Goal: Information Seeking & Learning: Check status

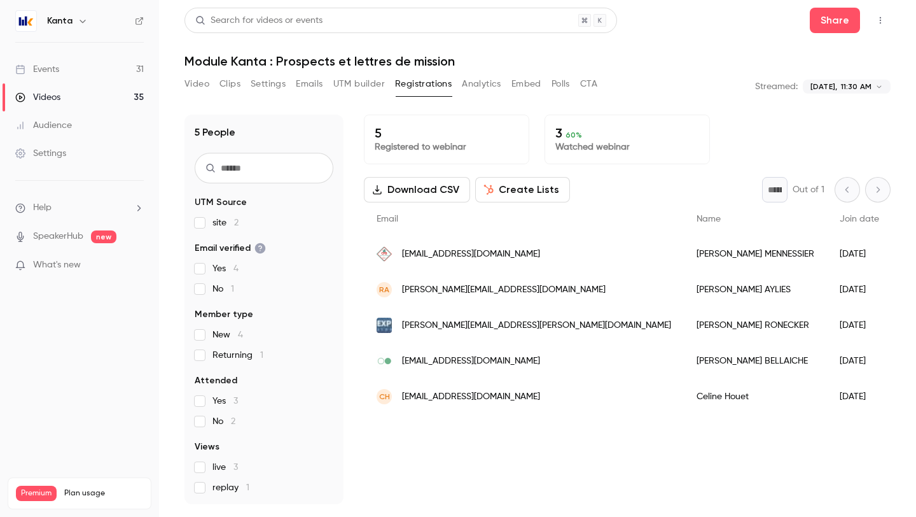
click at [88, 71] on link "Events 31" at bounding box center [79, 69] width 159 height 28
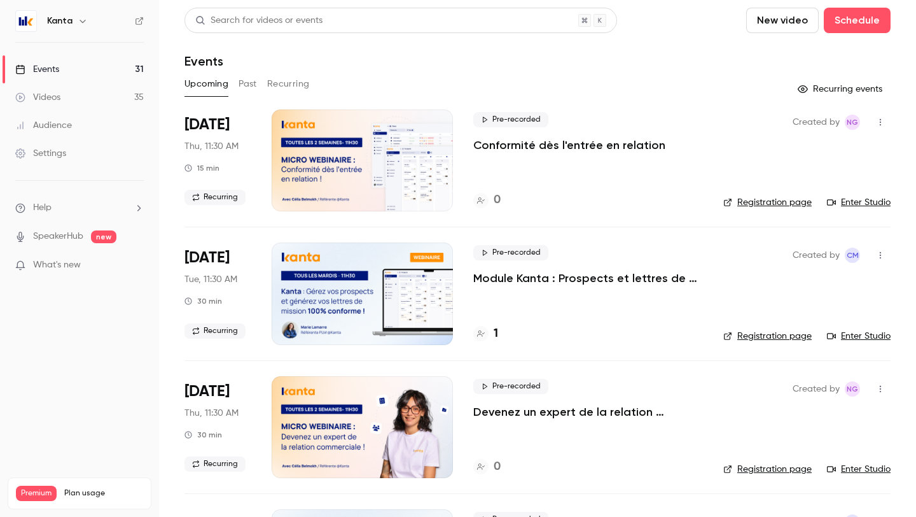
click at [251, 82] on button "Past" at bounding box center [248, 84] width 18 height 20
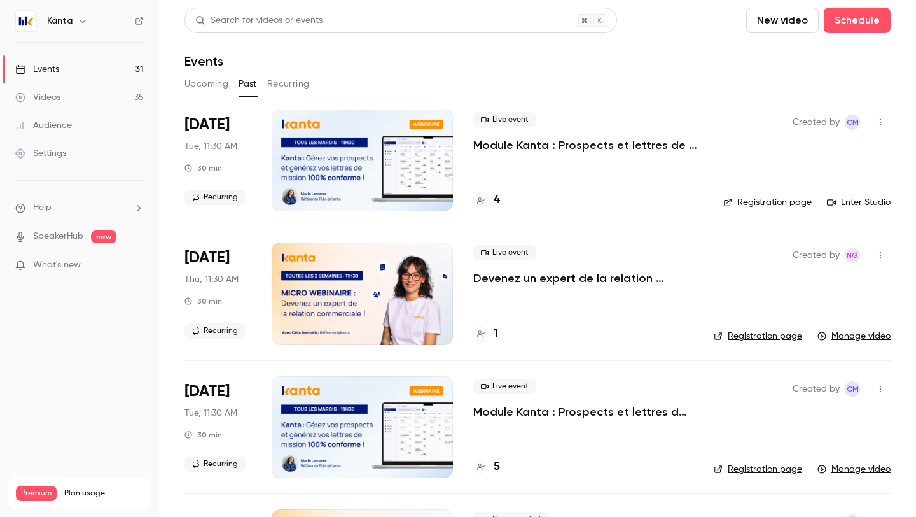
click at [335, 155] on div at bounding box center [362, 160] width 181 height 102
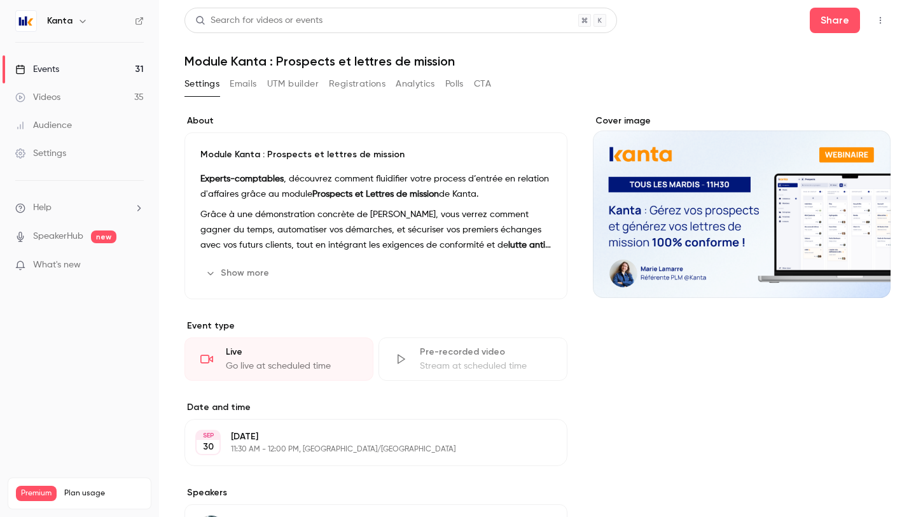
click at [349, 85] on button "Registrations" at bounding box center [357, 84] width 57 height 20
